Goal: Use online tool/utility: Utilize a website feature to perform a specific function

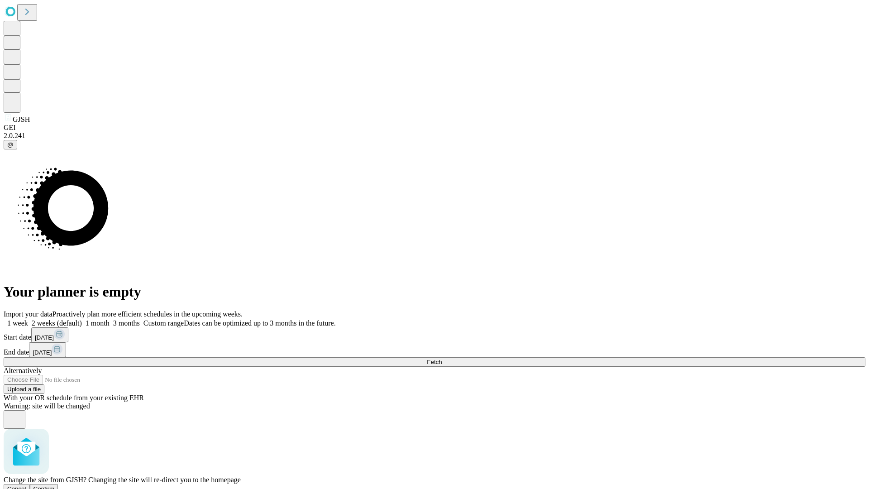
click at [55, 485] on span "Confirm" at bounding box center [43, 488] width 21 height 7
click at [110, 319] on label "1 month" at bounding box center [96, 323] width 28 height 8
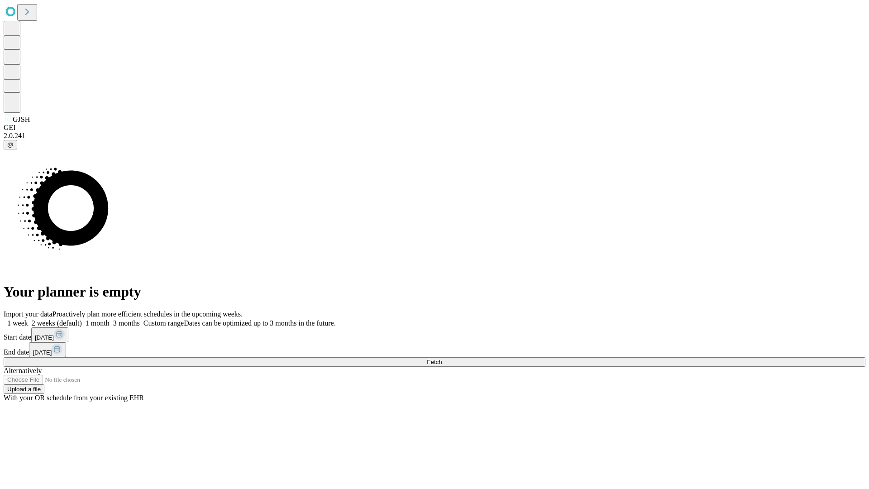
click at [442, 358] on span "Fetch" at bounding box center [434, 361] width 15 height 7
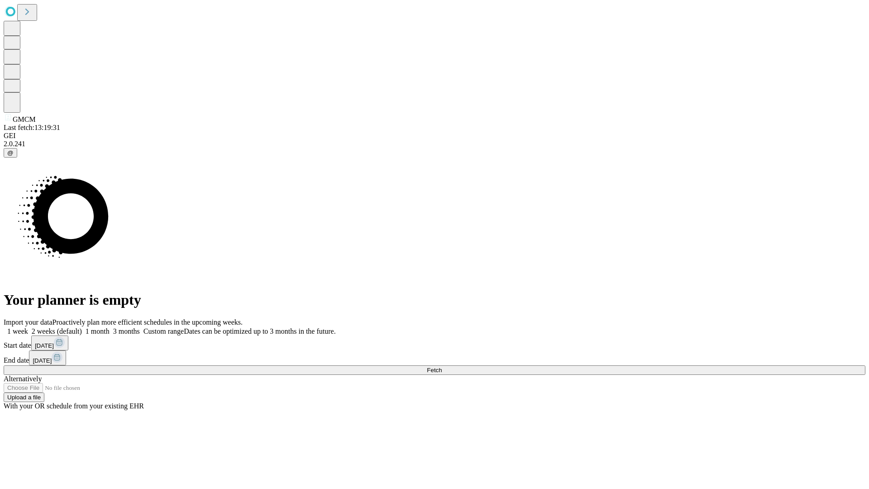
click at [110, 327] on label "1 month" at bounding box center [96, 331] width 28 height 8
click at [442, 367] on span "Fetch" at bounding box center [434, 370] width 15 height 7
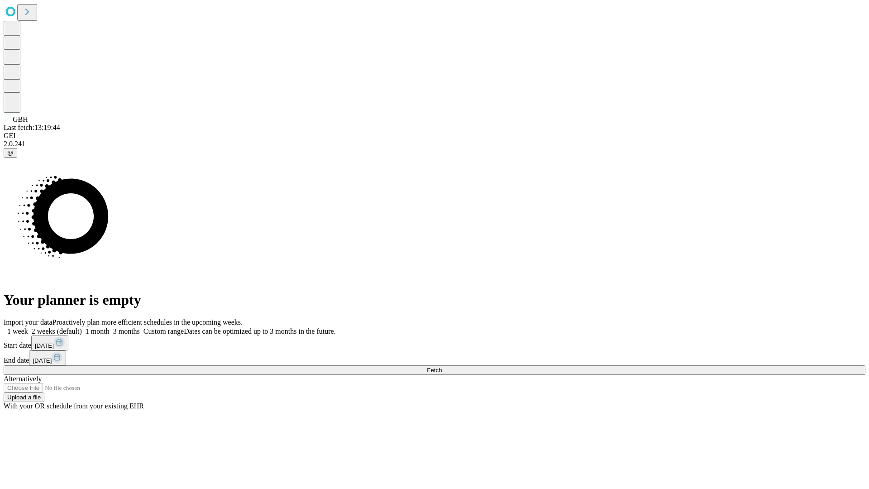
click at [110, 327] on label "1 month" at bounding box center [96, 331] width 28 height 8
click at [442, 367] on span "Fetch" at bounding box center [434, 370] width 15 height 7
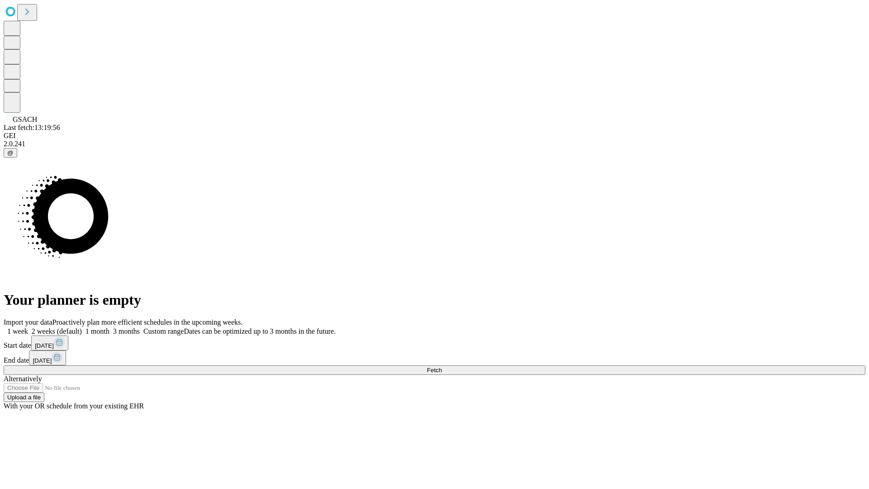
click at [110, 327] on label "1 month" at bounding box center [96, 331] width 28 height 8
click at [442, 367] on span "Fetch" at bounding box center [434, 370] width 15 height 7
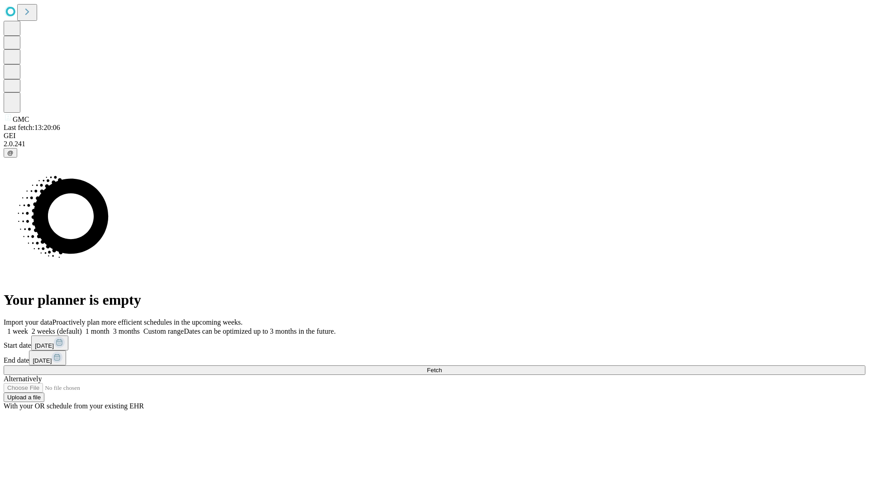
click at [110, 327] on label "1 month" at bounding box center [96, 331] width 28 height 8
click at [442, 367] on span "Fetch" at bounding box center [434, 370] width 15 height 7
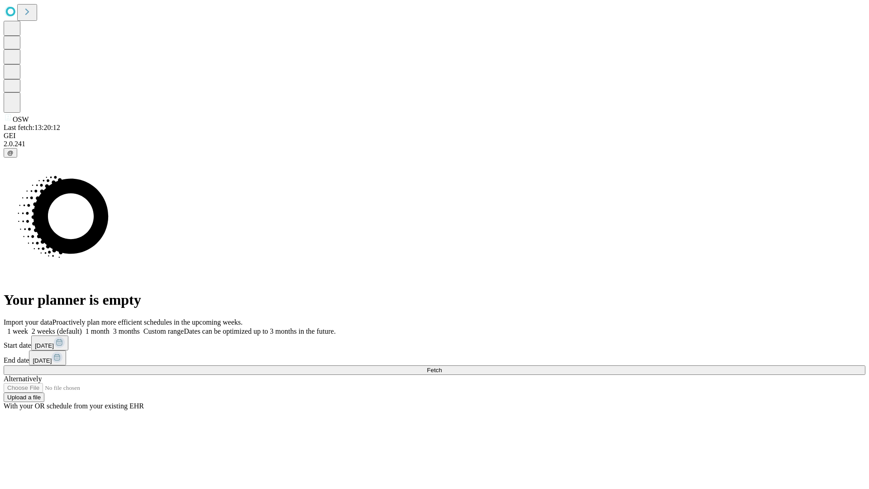
click at [110, 327] on label "1 month" at bounding box center [96, 331] width 28 height 8
click at [442, 367] on span "Fetch" at bounding box center [434, 370] width 15 height 7
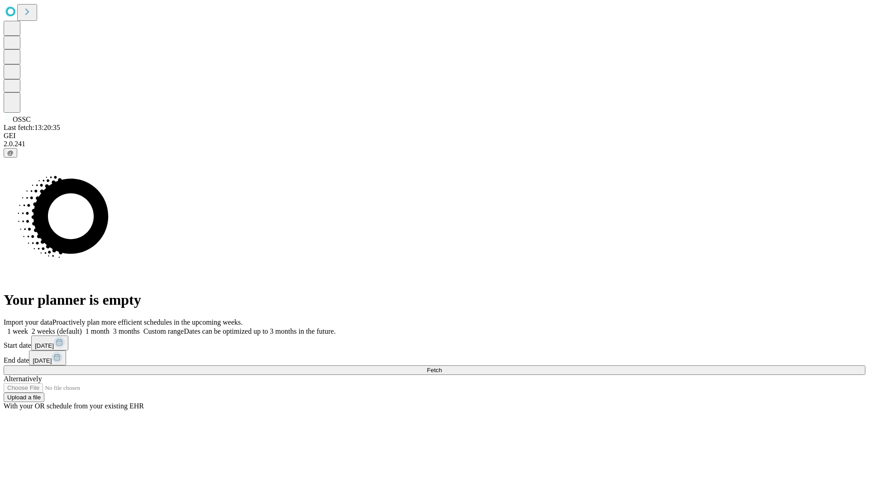
click at [442, 367] on span "Fetch" at bounding box center [434, 370] width 15 height 7
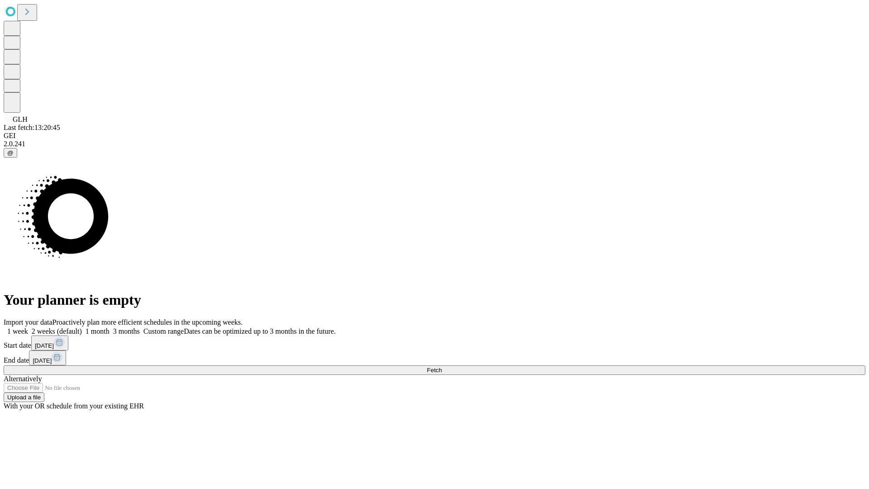
click at [442, 367] on span "Fetch" at bounding box center [434, 370] width 15 height 7
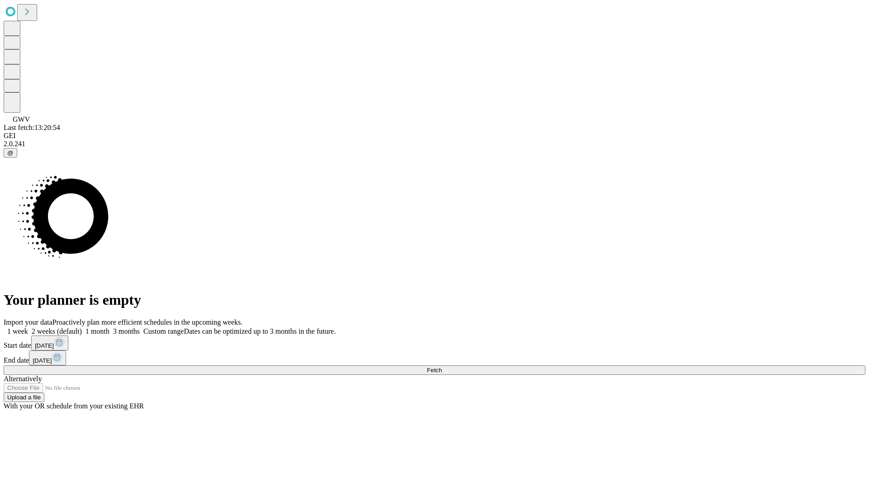
click at [110, 327] on label "1 month" at bounding box center [96, 331] width 28 height 8
click at [442, 367] on span "Fetch" at bounding box center [434, 370] width 15 height 7
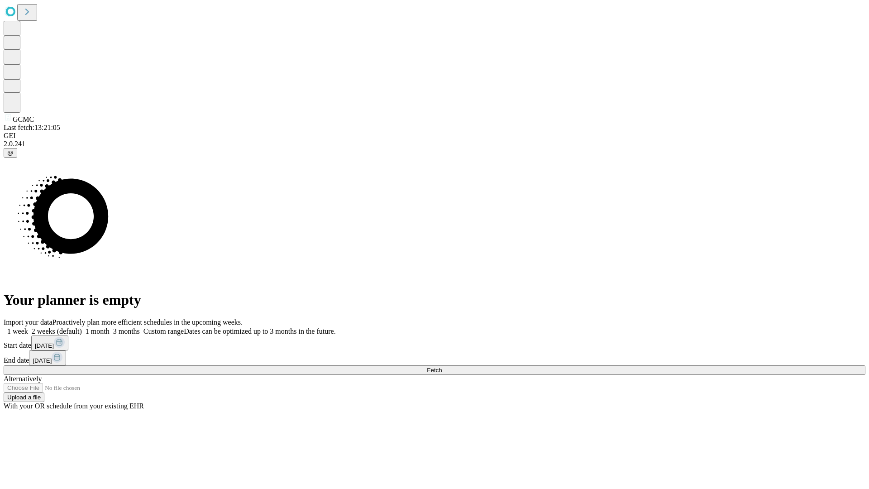
click at [110, 327] on label "1 month" at bounding box center [96, 331] width 28 height 8
click at [442, 367] on span "Fetch" at bounding box center [434, 370] width 15 height 7
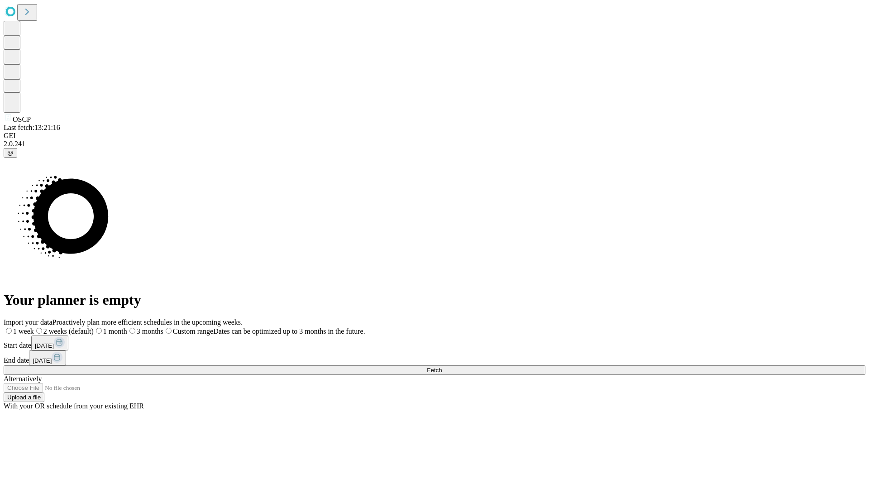
click at [127, 327] on label "1 month" at bounding box center [110, 331] width 33 height 8
click at [442, 367] on span "Fetch" at bounding box center [434, 370] width 15 height 7
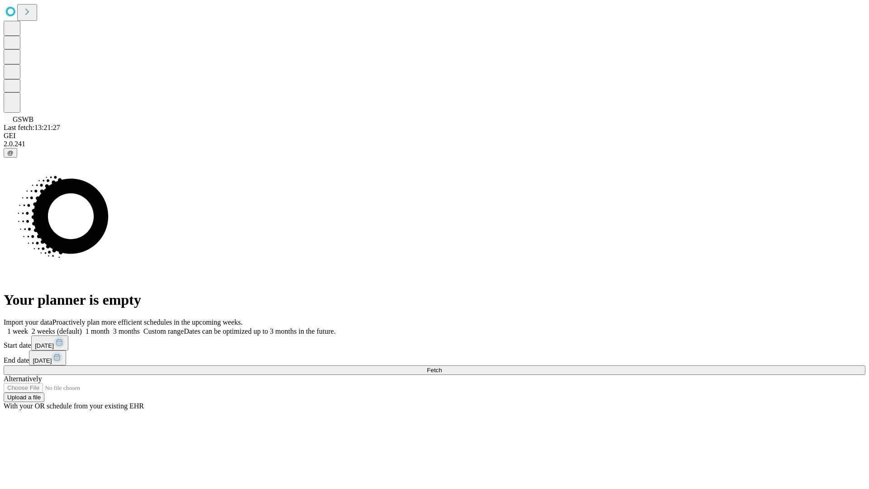
click at [442, 367] on span "Fetch" at bounding box center [434, 370] width 15 height 7
